Goal: Task Accomplishment & Management: Use online tool/utility

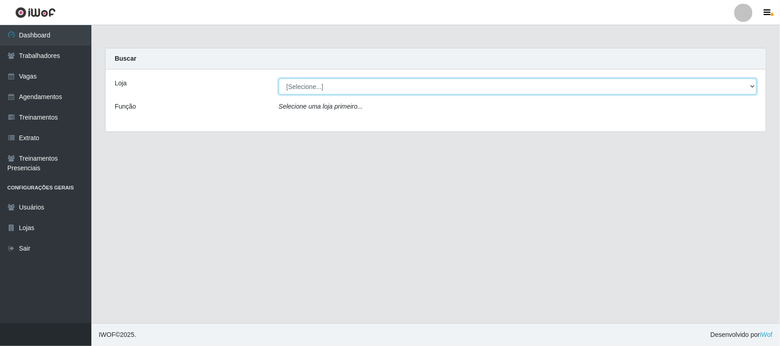
click at [747, 88] on select "[Selecione...] [GEOGRAPHIC_DATA]" at bounding box center [518, 87] width 478 height 16
click at [755, 83] on select "[Selecione...] [GEOGRAPHIC_DATA]" at bounding box center [518, 87] width 478 height 16
click at [754, 87] on select "[Selecione...] [GEOGRAPHIC_DATA]" at bounding box center [518, 87] width 478 height 16
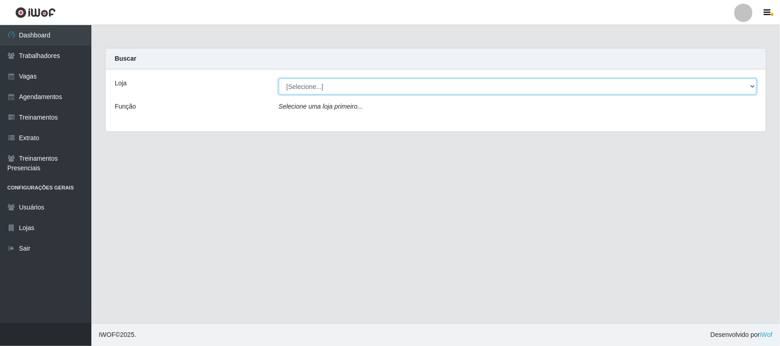
click at [754, 87] on select "[Selecione...] [GEOGRAPHIC_DATA]" at bounding box center [518, 87] width 478 height 16
select select "65"
click at [279, 79] on select "[Selecione...] [GEOGRAPHIC_DATA]" at bounding box center [518, 87] width 478 height 16
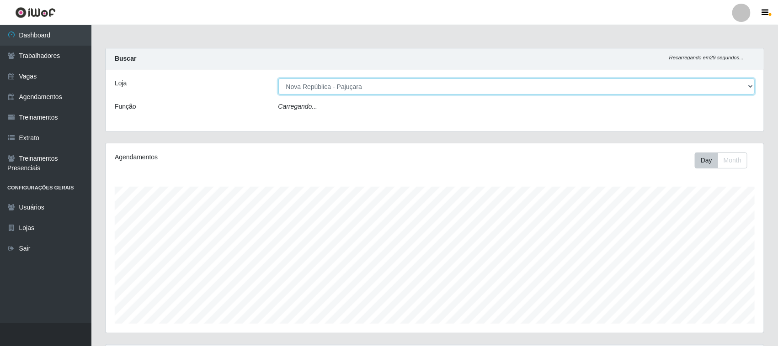
scroll to position [190, 658]
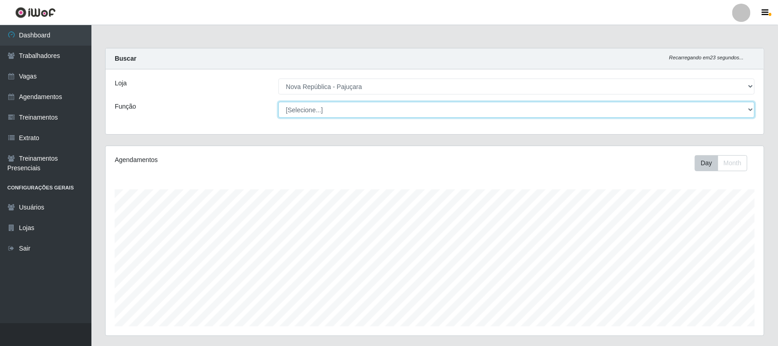
click at [750, 110] on select "[Selecione...] Balconista Operador de Caixa Repositor" at bounding box center [516, 110] width 476 height 16
select select "22"
click at [278, 102] on select "[Selecione...] Balconista Operador de Caixa Repositor" at bounding box center [516, 110] width 476 height 16
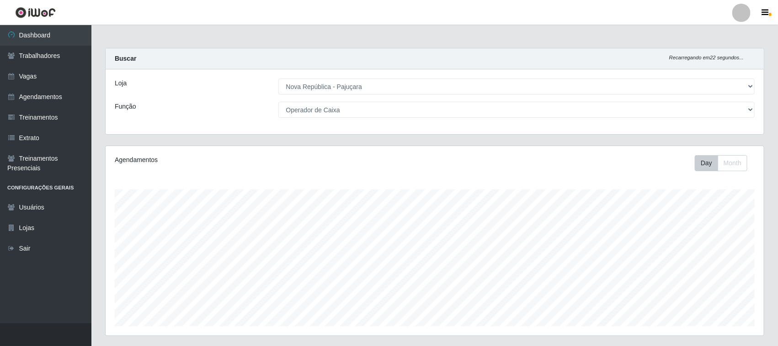
click at [700, 154] on div "Agendamentos Day Month" at bounding box center [435, 241] width 658 height 190
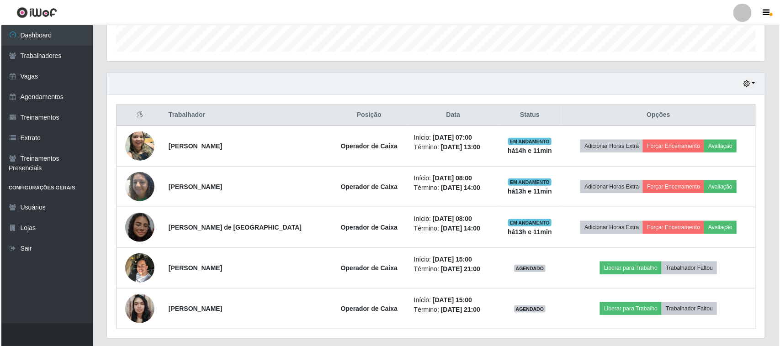
scroll to position [286, 0]
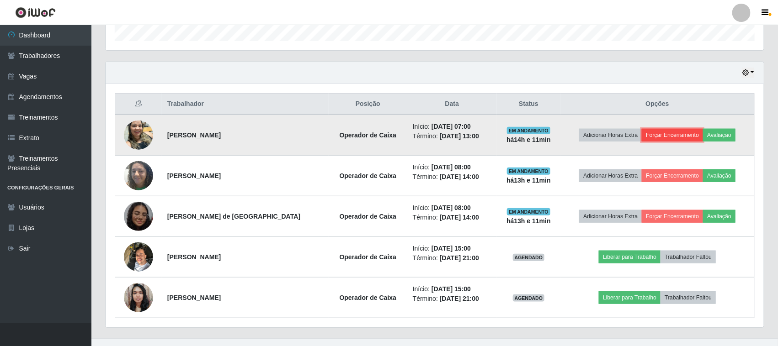
click at [686, 137] on button "Forçar Encerramento" at bounding box center [671, 135] width 61 height 13
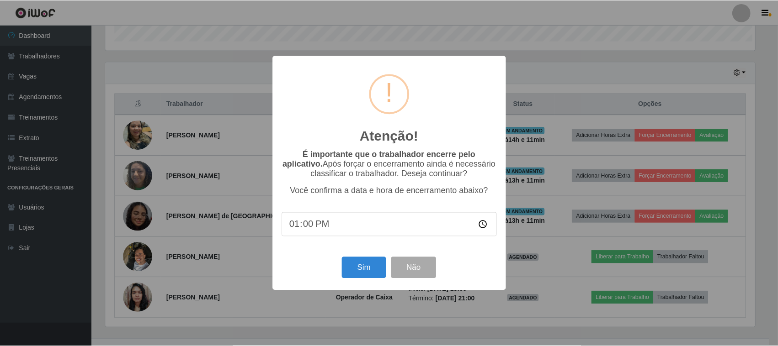
scroll to position [190, 651]
click at [349, 265] on button "Sim" at bounding box center [365, 267] width 44 height 21
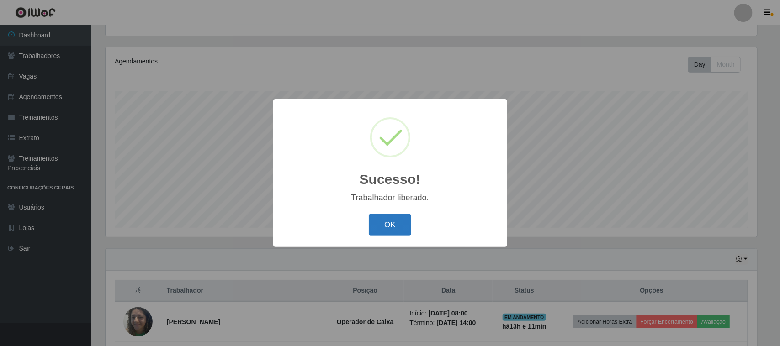
click at [389, 226] on button "OK" at bounding box center [390, 224] width 42 height 21
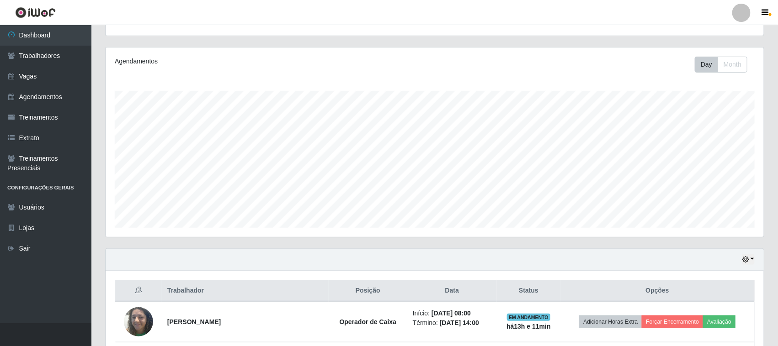
scroll to position [261, 0]
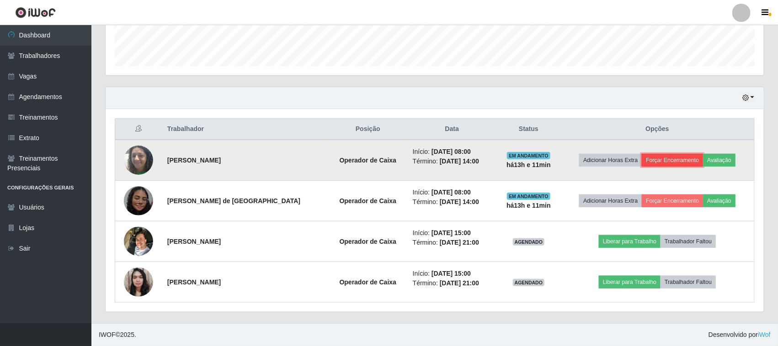
click at [663, 163] on button "Forçar Encerramento" at bounding box center [671, 160] width 61 height 13
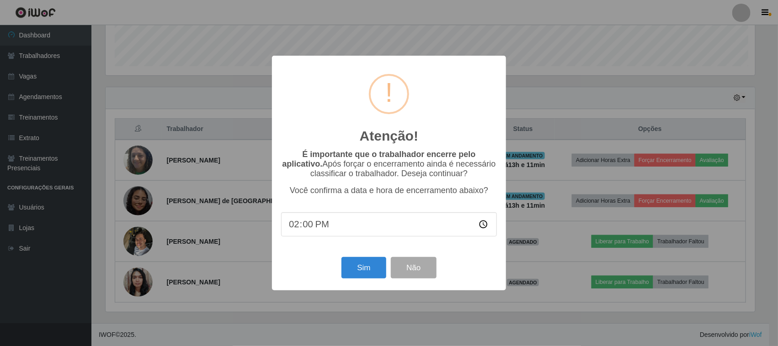
scroll to position [190, 651]
click at [375, 279] on button "Sim" at bounding box center [365, 267] width 44 height 21
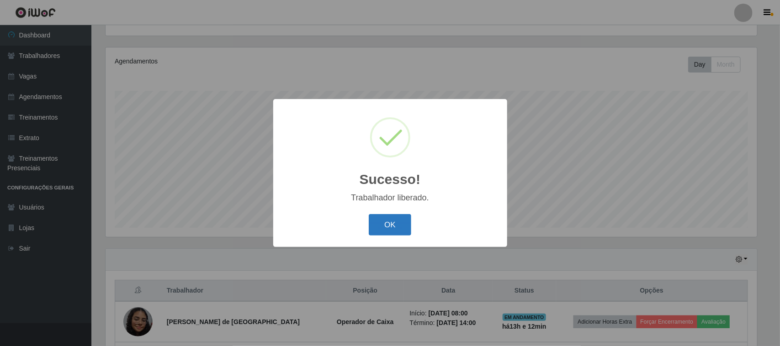
click at [391, 227] on button "OK" at bounding box center [390, 224] width 42 height 21
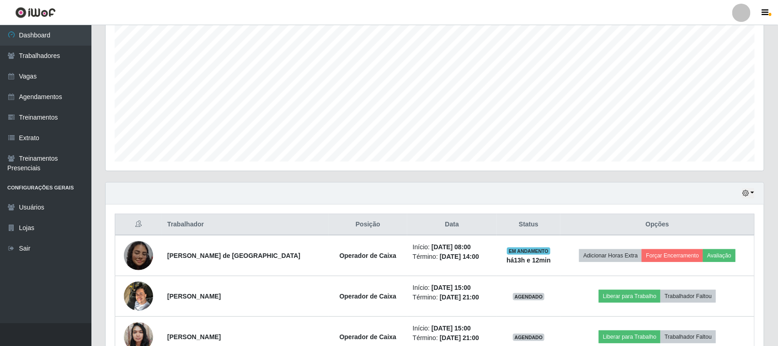
scroll to position [213, 0]
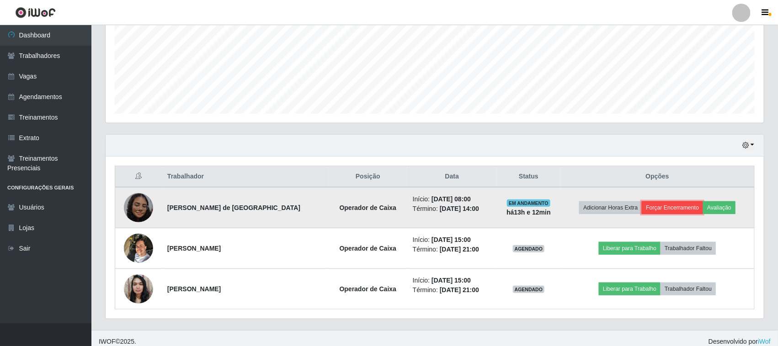
click at [667, 206] on button "Forçar Encerramento" at bounding box center [671, 207] width 61 height 13
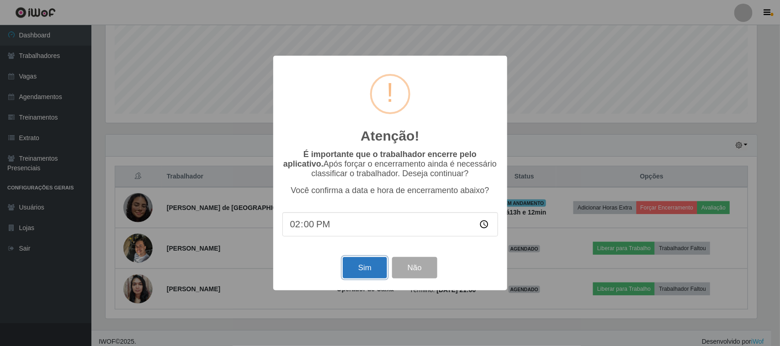
click at [364, 265] on button "Sim" at bounding box center [365, 267] width 44 height 21
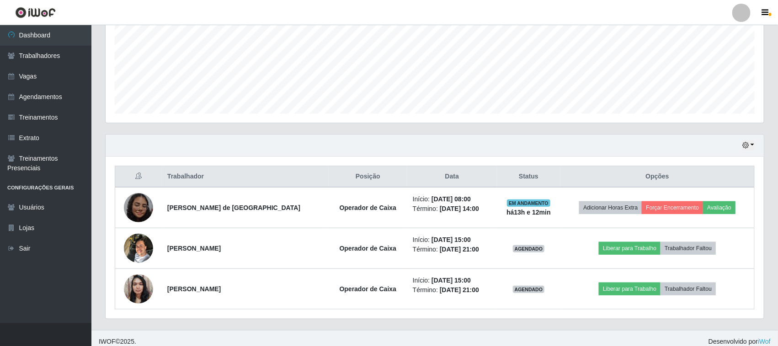
scroll to position [0, 0]
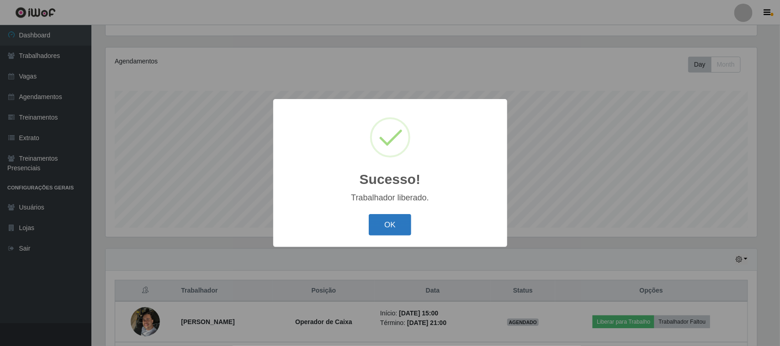
click at [386, 228] on button "OK" at bounding box center [390, 224] width 42 height 21
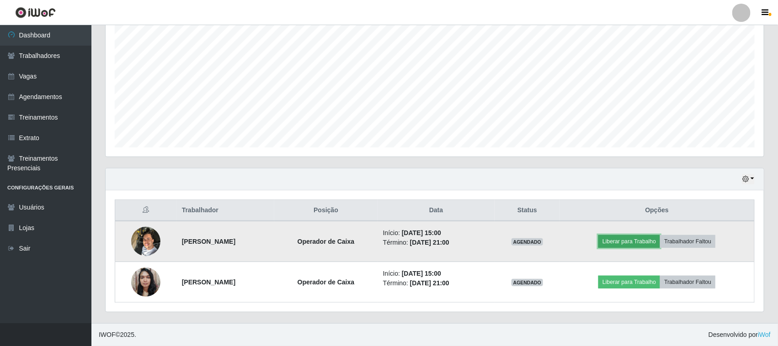
click at [632, 241] on button "Liberar para Trabalho" at bounding box center [629, 241] width 62 height 13
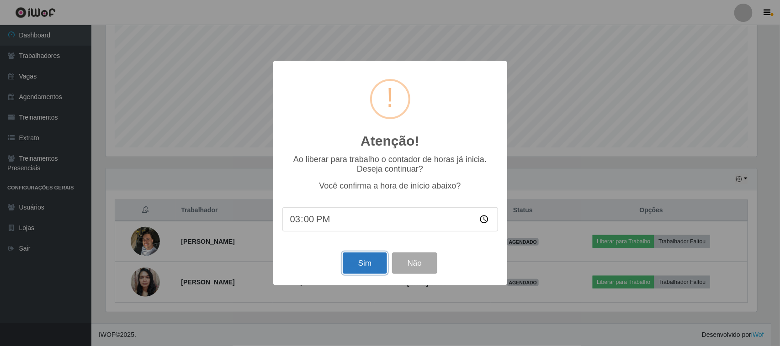
click at [362, 266] on button "Sim" at bounding box center [365, 263] width 44 height 21
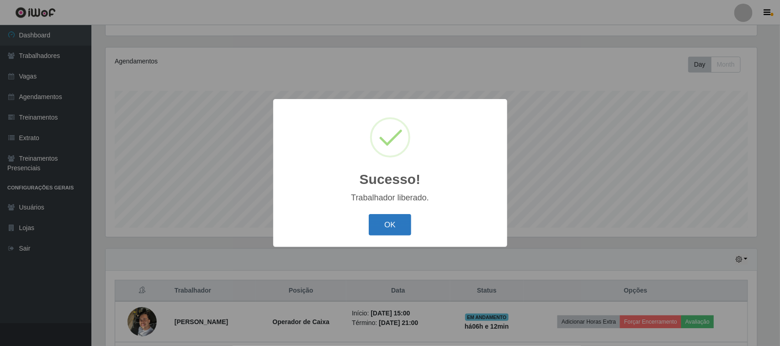
click at [381, 229] on button "OK" at bounding box center [390, 224] width 42 height 21
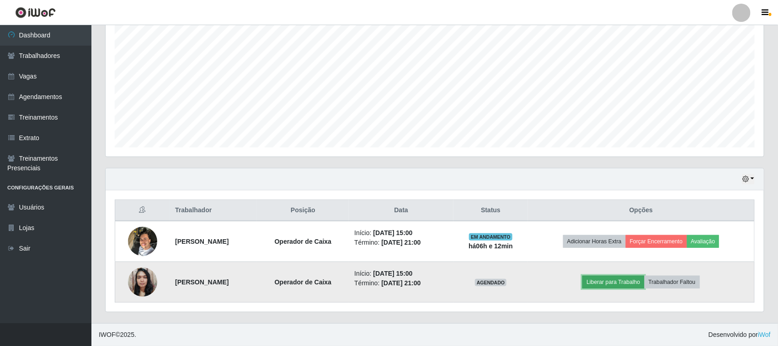
click at [610, 284] on button "Liberar para Trabalho" at bounding box center [613, 282] width 62 height 13
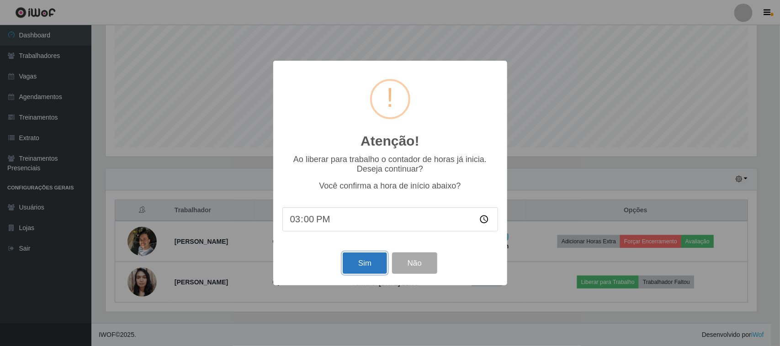
click at [369, 262] on button "Sim" at bounding box center [365, 263] width 44 height 21
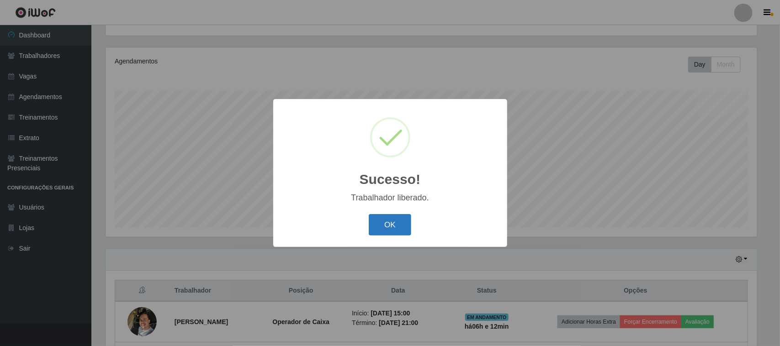
click at [377, 229] on button "OK" at bounding box center [390, 224] width 42 height 21
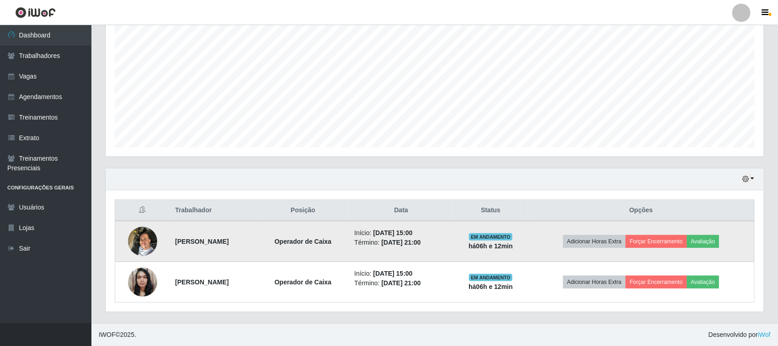
click at [669, 249] on td "Adicionar Horas Extra Forçar Encerramento Avaliação" at bounding box center [641, 241] width 226 height 41
click at [662, 241] on button "Forçar Encerramento" at bounding box center [655, 241] width 61 height 13
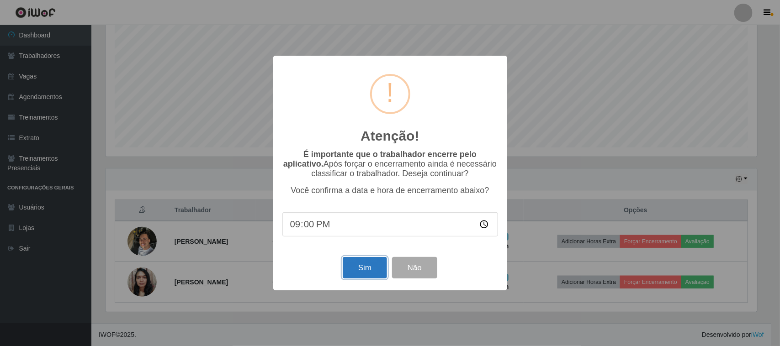
click at [360, 268] on button "Sim" at bounding box center [365, 267] width 44 height 21
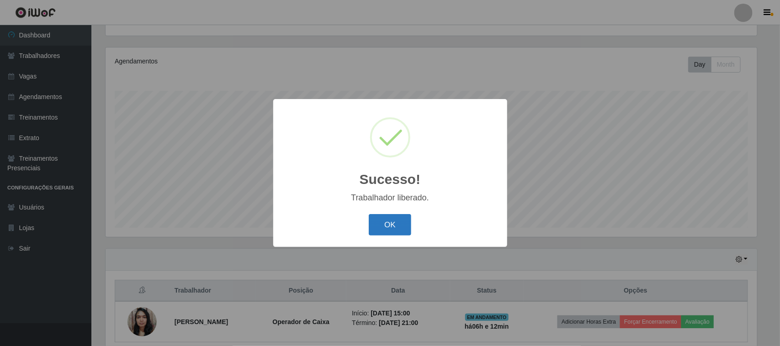
click at [399, 220] on button "OK" at bounding box center [390, 224] width 42 height 21
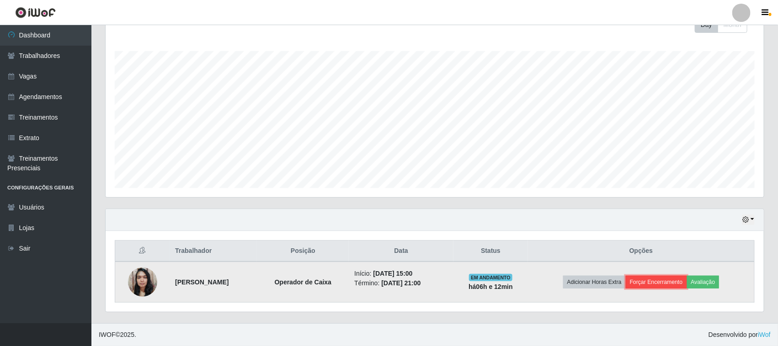
click at [654, 285] on button "Forçar Encerramento" at bounding box center [655, 282] width 61 height 13
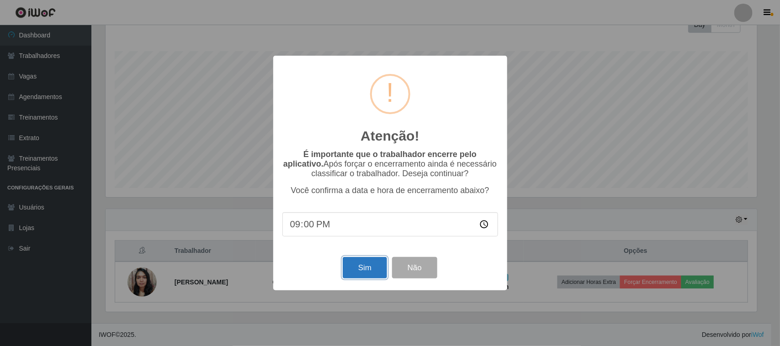
click at [350, 266] on button "Sim" at bounding box center [365, 267] width 44 height 21
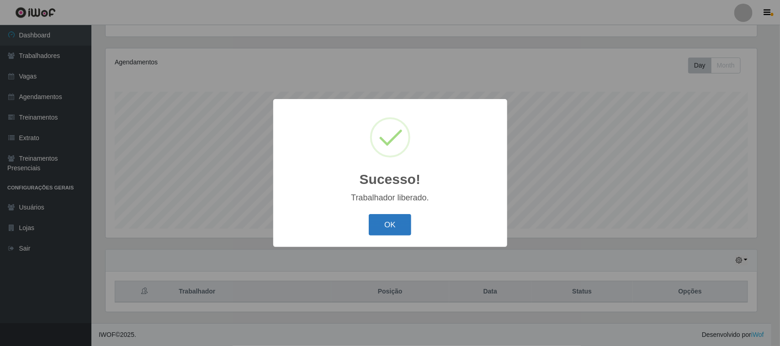
click at [397, 224] on button "OK" at bounding box center [390, 224] width 42 height 21
